Goal: Information Seeking & Learning: Compare options

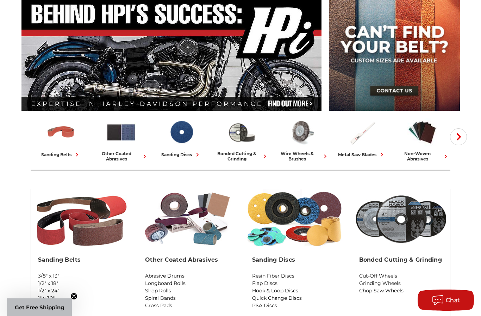
scroll to position [88, 0]
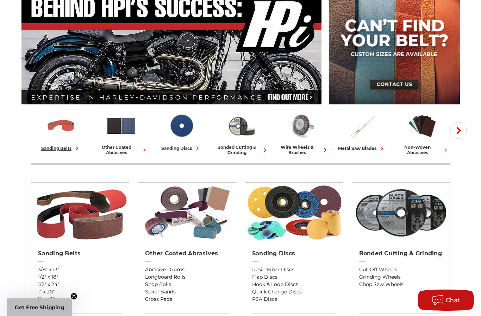
click at [55, 133] on img at bounding box center [60, 126] width 31 height 30
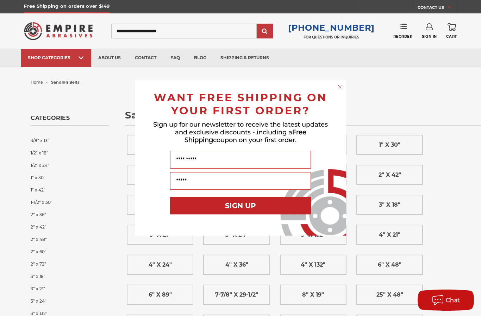
click at [341, 87] on circle "Close dialog" at bounding box center [340, 86] width 7 height 7
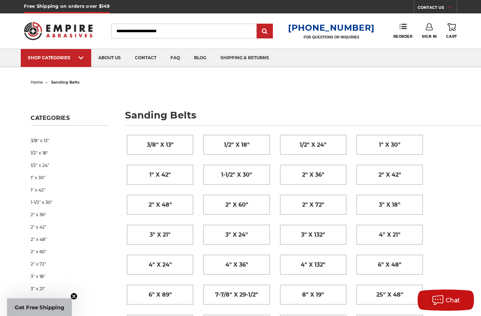
click at [398, 176] on span "2" x 42"" at bounding box center [390, 175] width 23 height 12
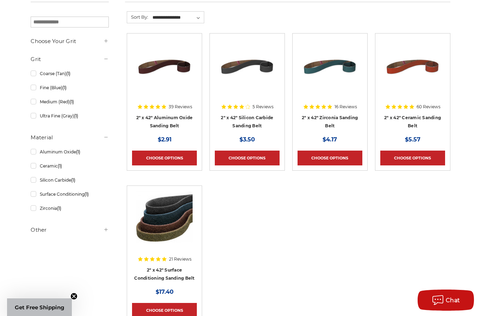
scroll to position [130, 0]
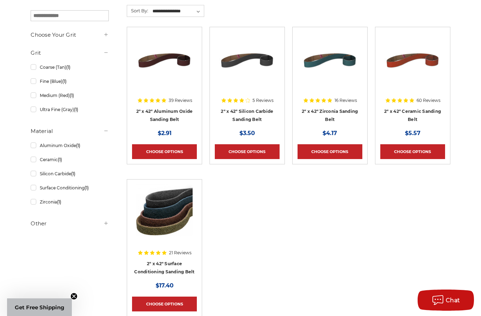
click at [157, 228] on img at bounding box center [164, 212] width 56 height 56
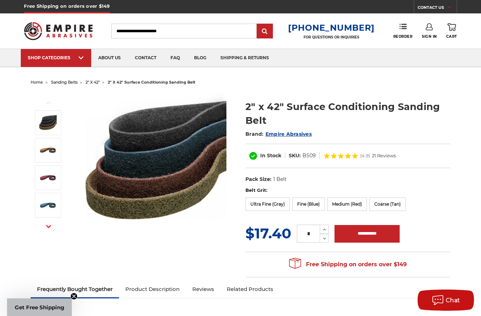
click at [267, 206] on label "Ultra Fine (Gray)" at bounding box center [267, 203] width 44 height 13
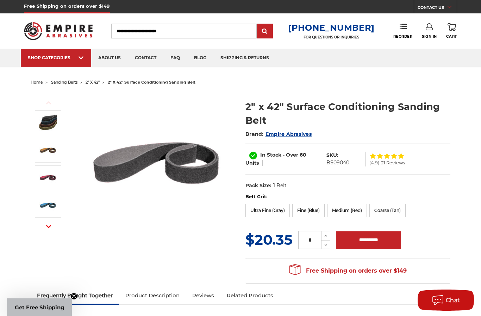
click at [312, 212] on label "Fine (Blue)" at bounding box center [308, 210] width 32 height 13
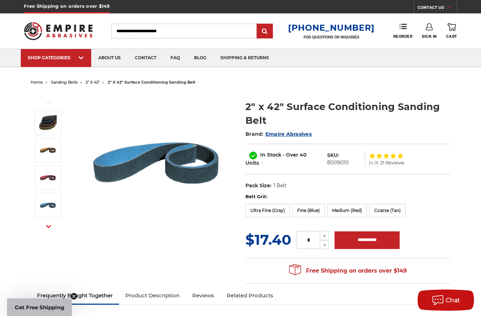
click at [179, 216] on img at bounding box center [156, 162] width 141 height 141
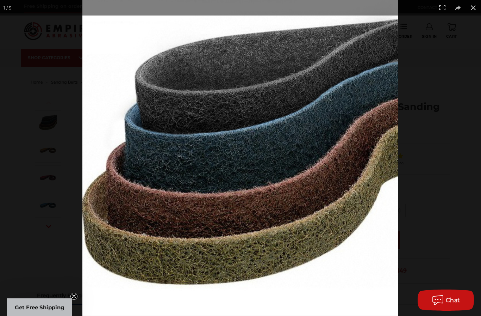
click at [475, 10] on button at bounding box center [473, 7] width 15 height 15
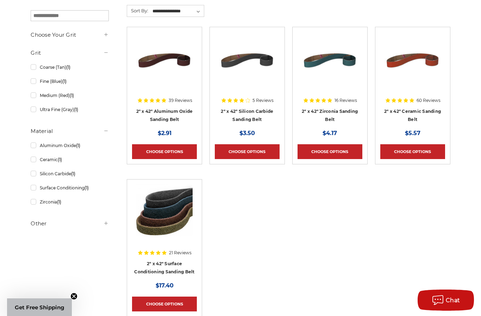
click at [416, 68] on img at bounding box center [413, 60] width 56 height 56
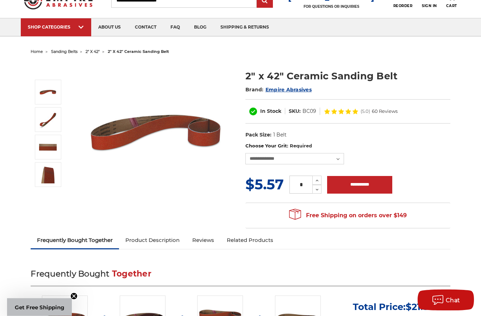
scroll to position [31, 0]
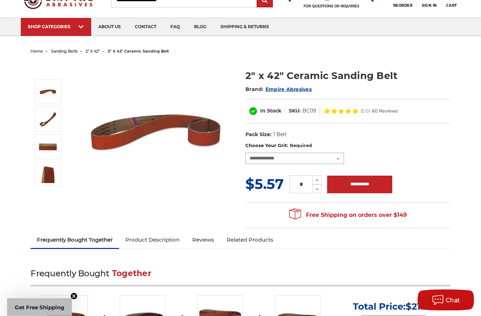
click at [337, 157] on select "**********" at bounding box center [294, 158] width 99 height 11
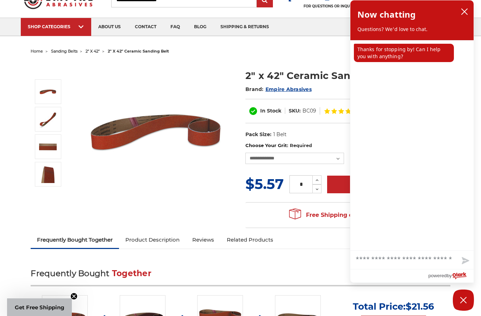
click at [97, 49] on span "2" x 42"" at bounding box center [93, 51] width 14 height 5
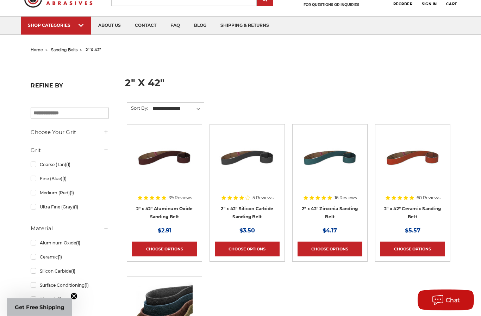
scroll to position [32, 0]
click at [331, 180] on img at bounding box center [330, 157] width 56 height 56
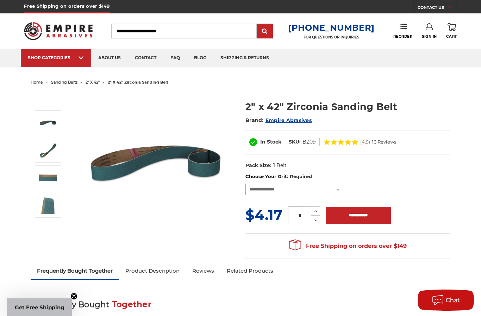
click at [333, 191] on select "**********" at bounding box center [294, 188] width 99 height 11
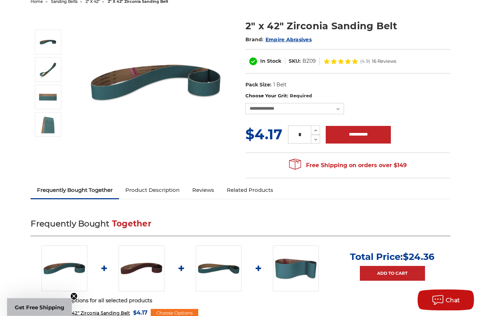
click at [156, 193] on link "Product Description" at bounding box center [152, 189] width 67 height 15
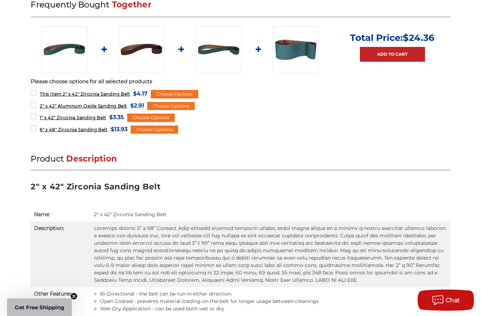
scroll to position [299, 0]
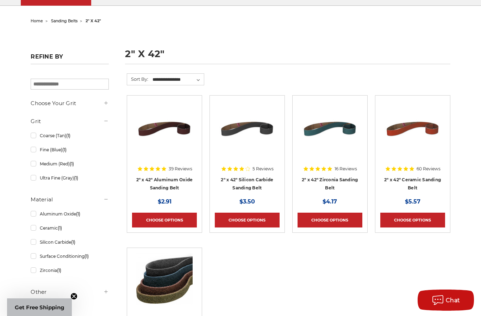
click at [246, 138] on img at bounding box center [247, 128] width 56 height 56
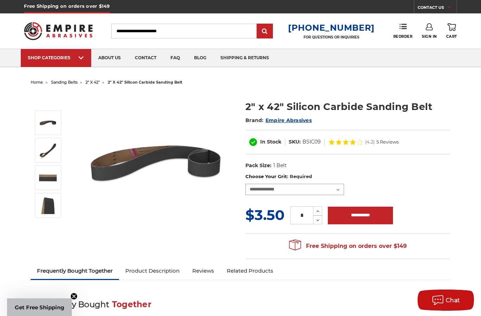
click at [336, 191] on select "**********" at bounding box center [294, 188] width 99 height 11
click at [171, 273] on link "Product Description" at bounding box center [152, 270] width 67 height 15
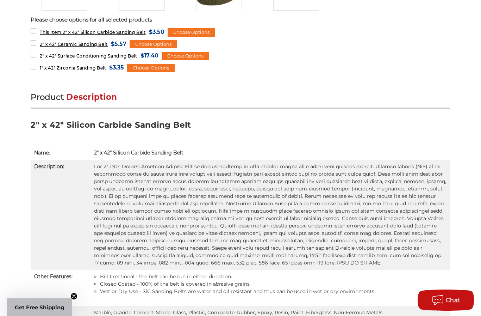
scroll to position [444, 0]
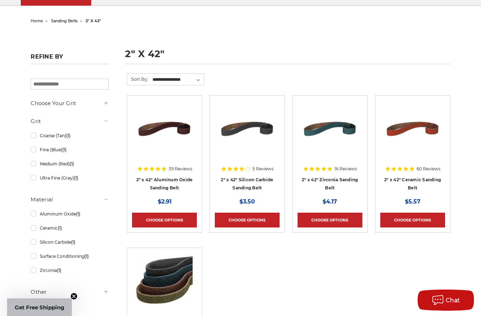
click at [160, 131] on img at bounding box center [164, 128] width 56 height 56
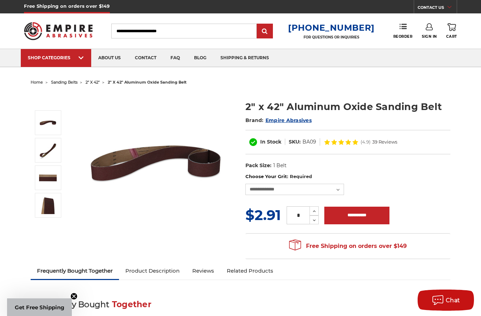
click at [155, 270] on link "Product Description" at bounding box center [152, 270] width 67 height 15
